Goal: Navigation & Orientation: Understand site structure

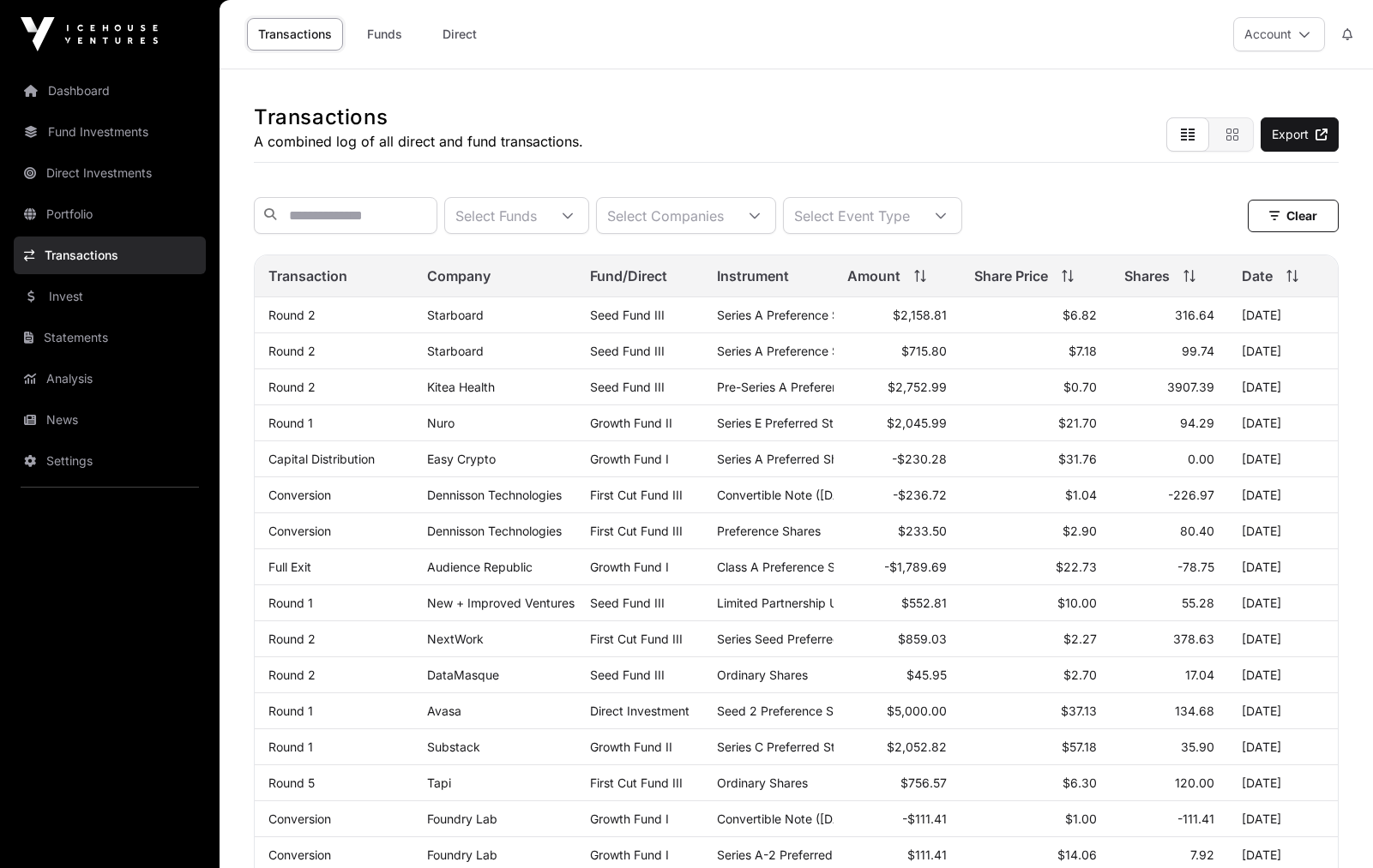
click at [82, 414] on link "News" at bounding box center [110, 421] width 192 height 38
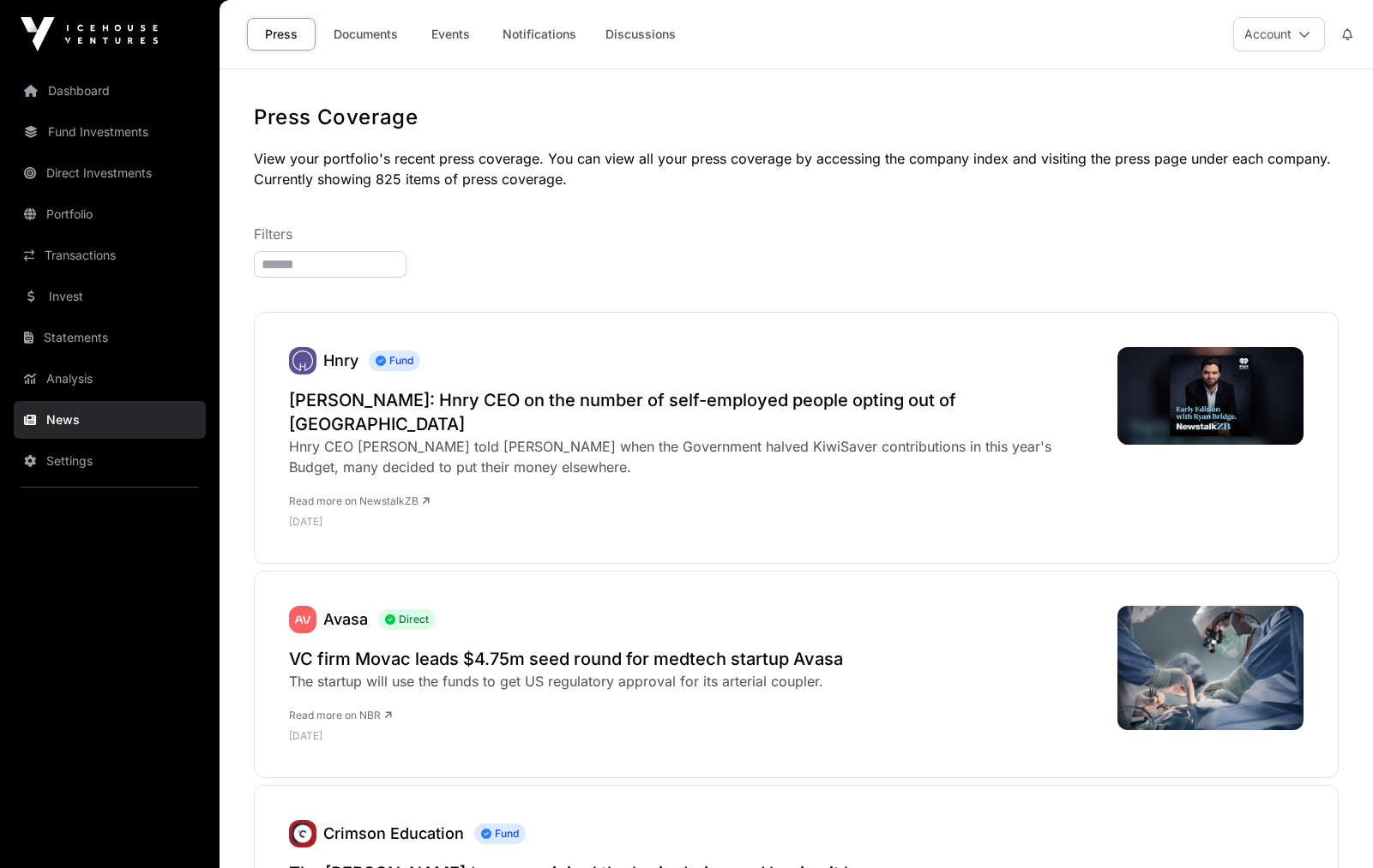
click at [444, 33] on link "Events" at bounding box center [450, 34] width 69 height 33
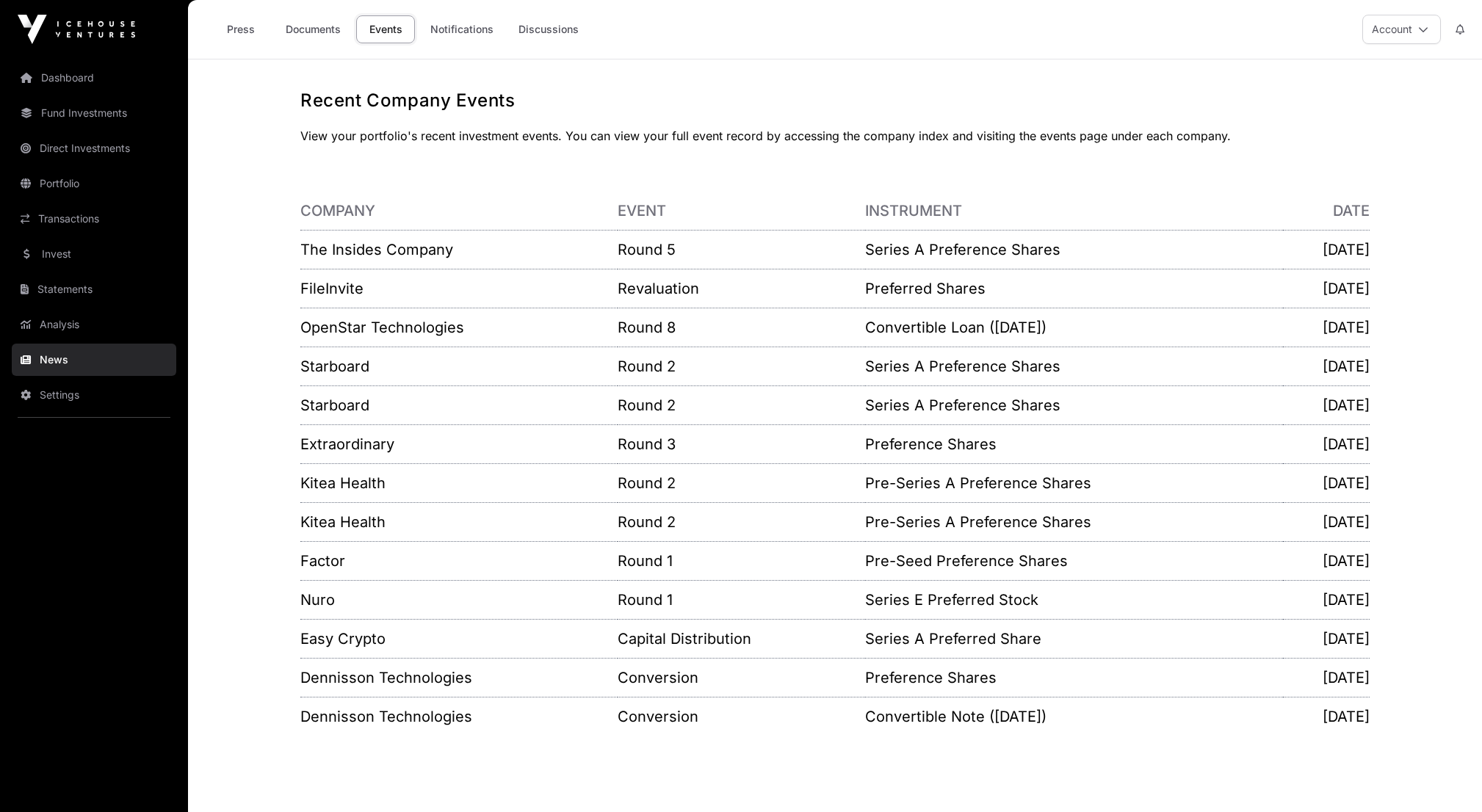
click at [91, 126] on link "Fund Investments" at bounding box center [94, 113] width 164 height 33
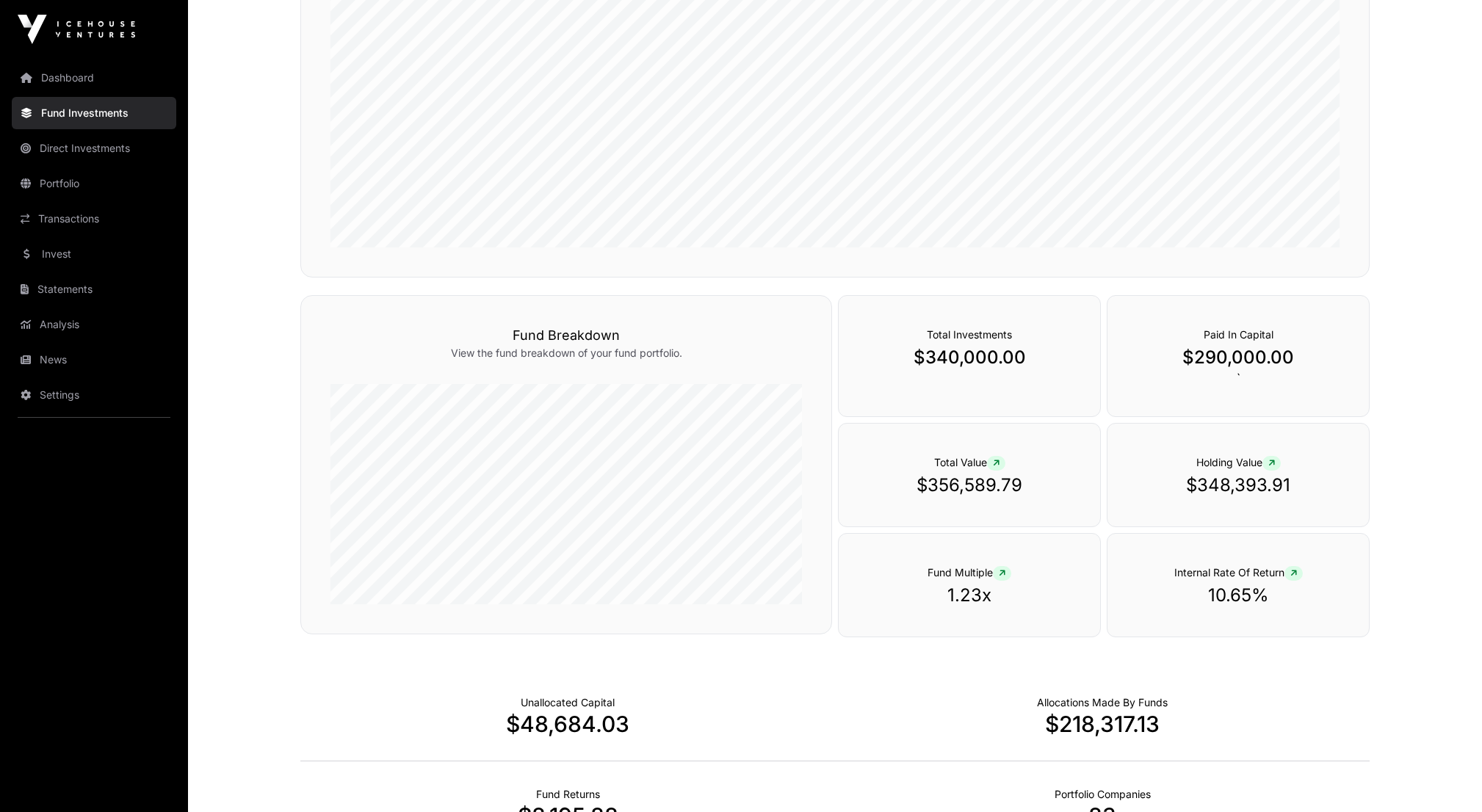
scroll to position [789, 0]
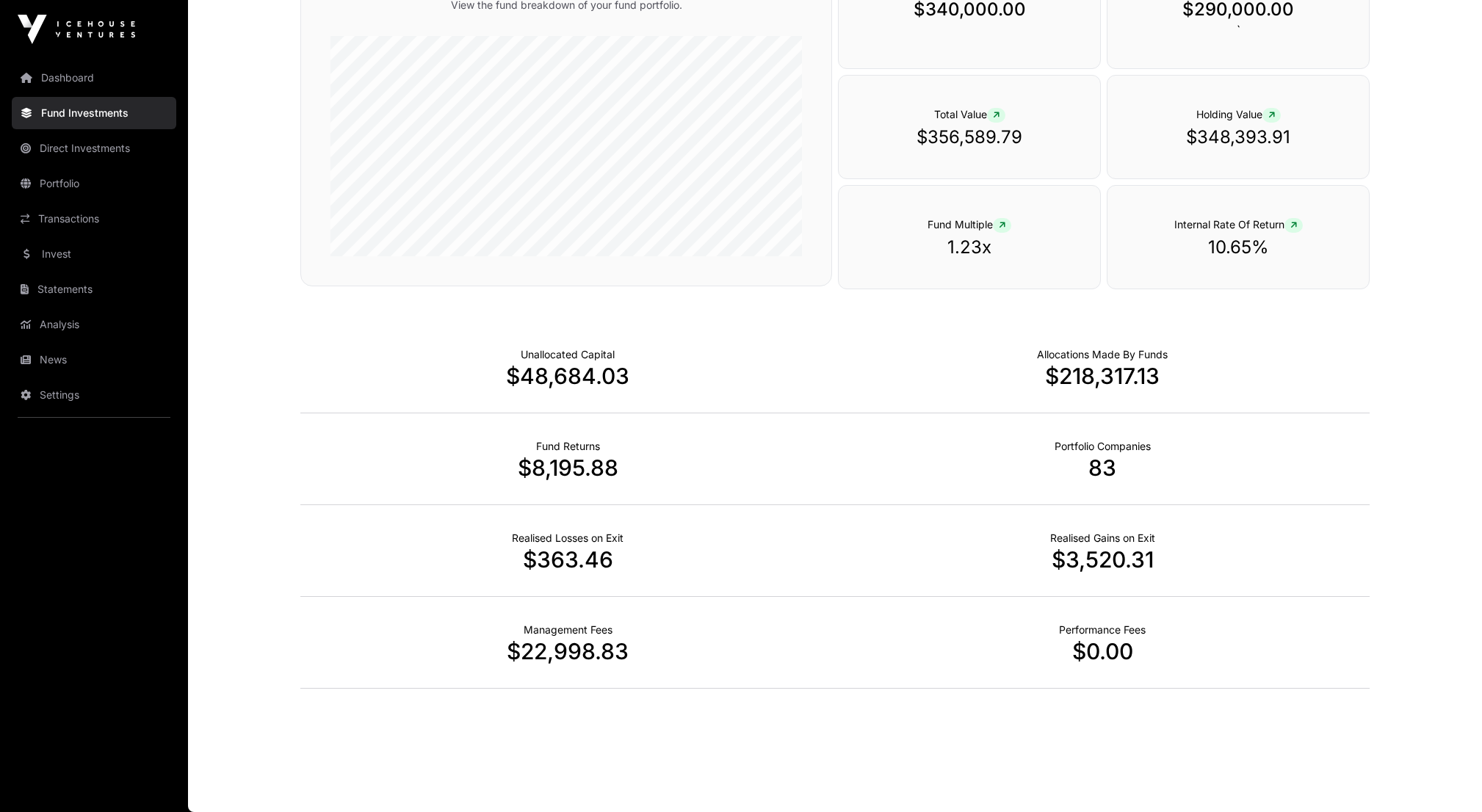
click at [129, 204] on link "Transactions" at bounding box center [94, 219] width 164 height 33
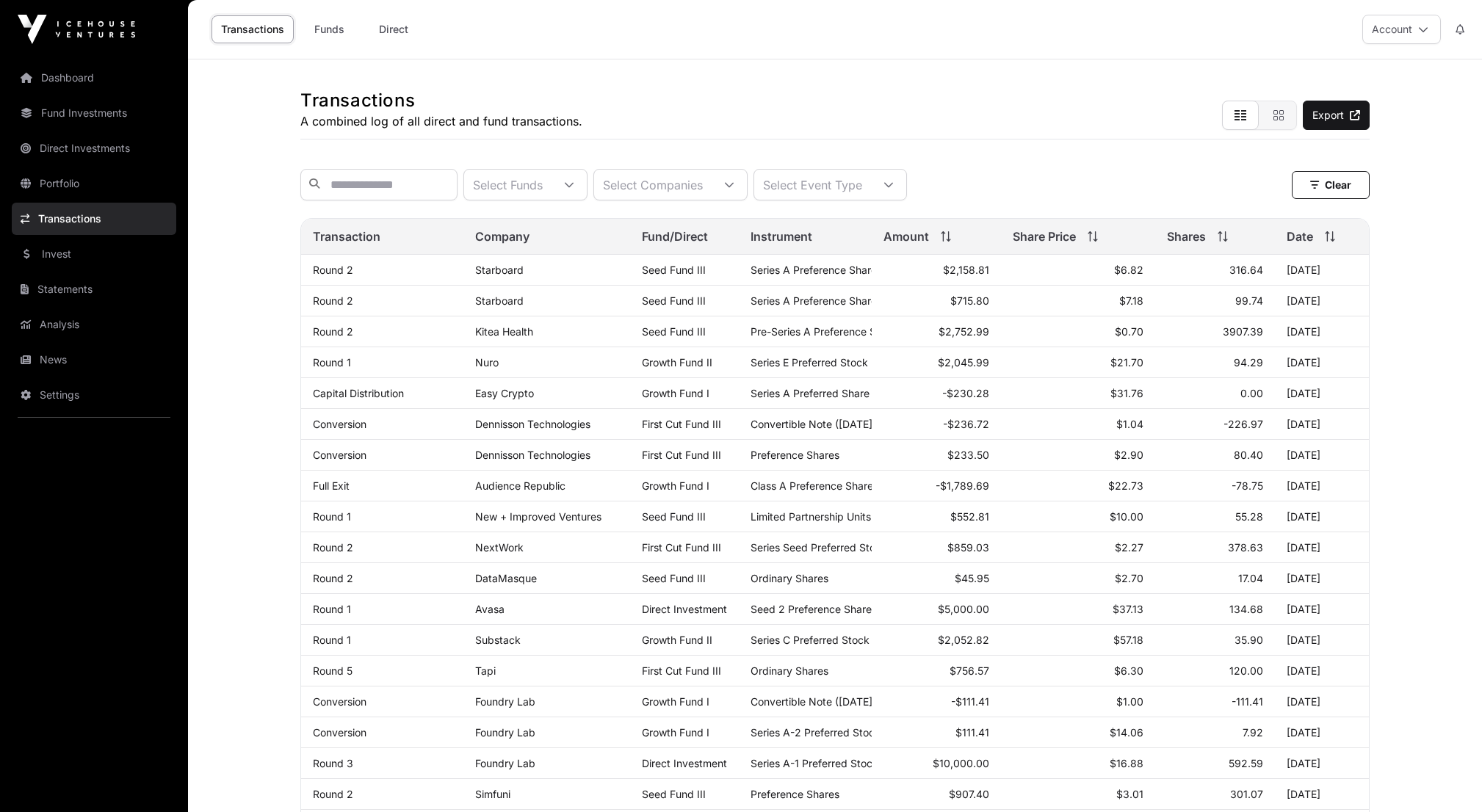
click at [109, 255] on link "Invest" at bounding box center [94, 254] width 164 height 33
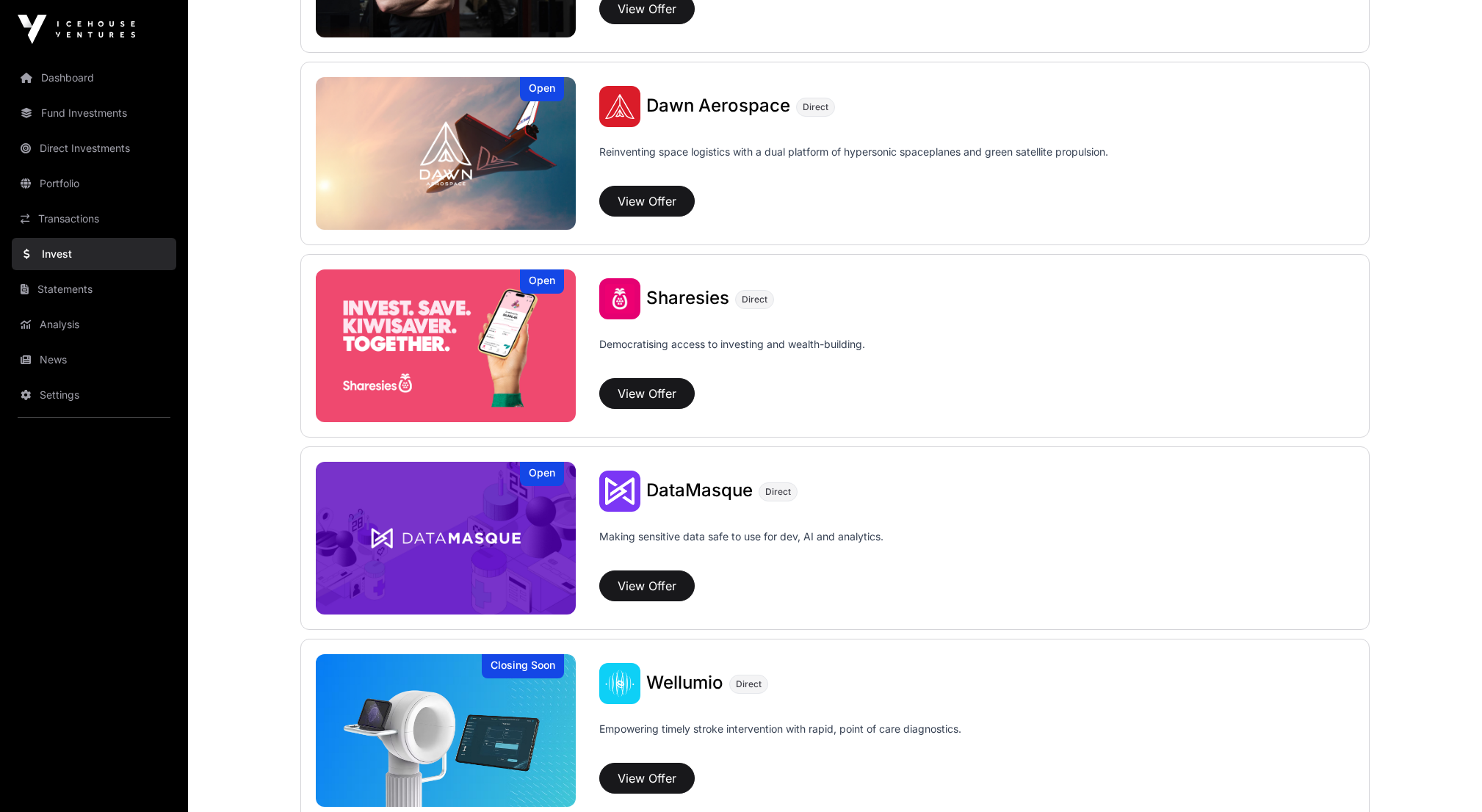
scroll to position [1799, 0]
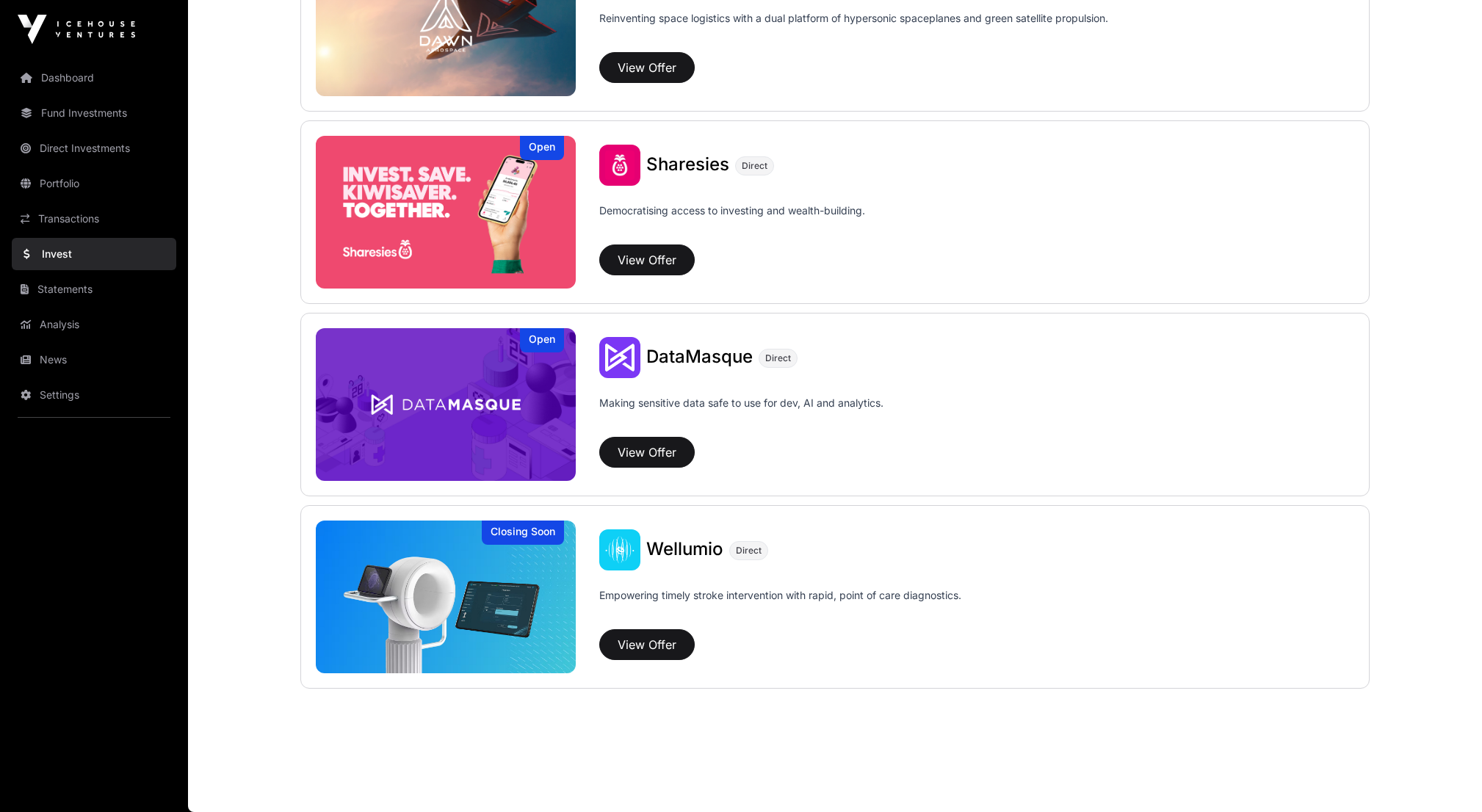
click at [100, 303] on link "Statements" at bounding box center [94, 289] width 164 height 33
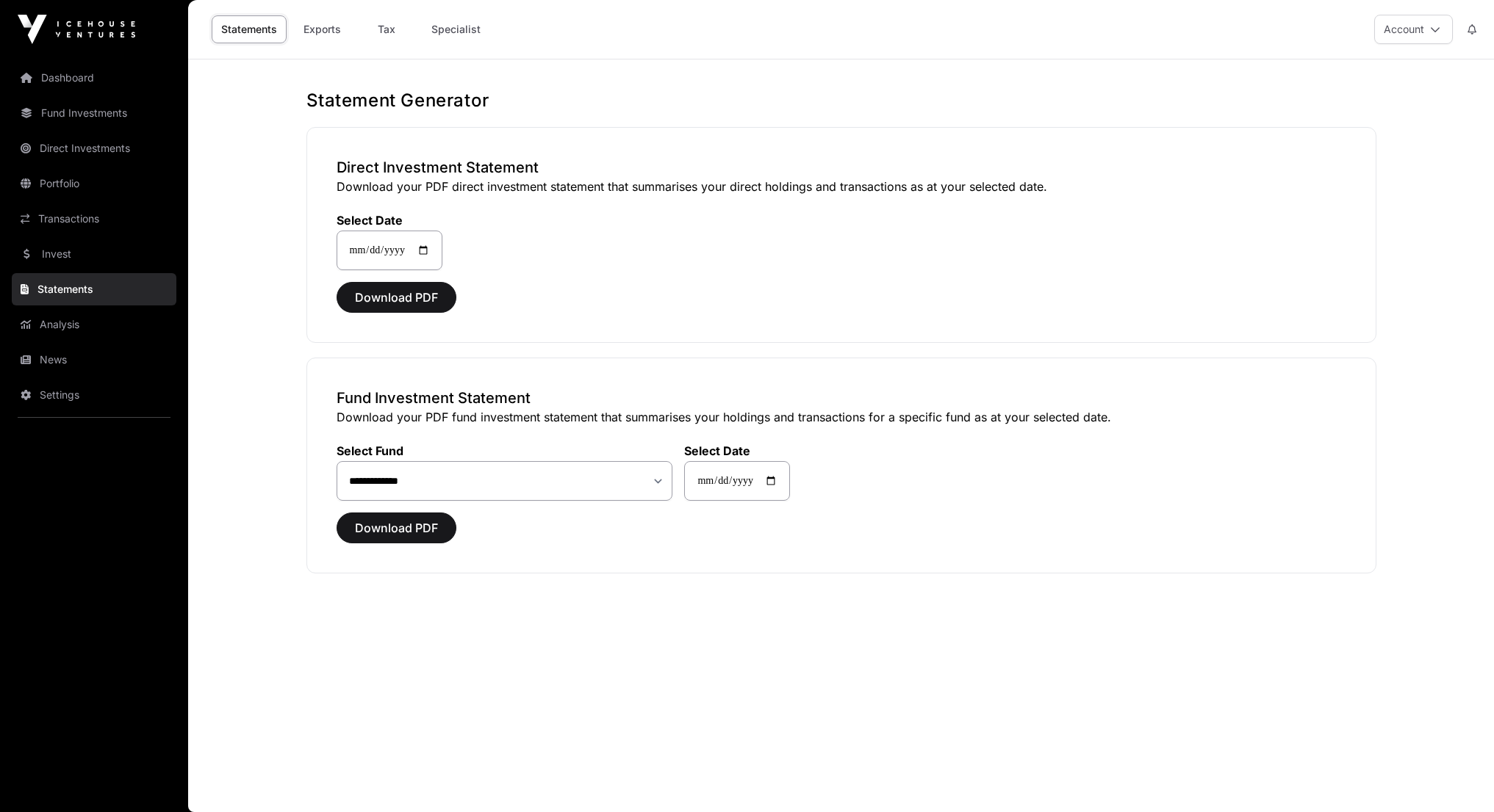
click at [97, 329] on link "Analysis" at bounding box center [94, 324] width 164 height 33
